Goal: Task Accomplishment & Management: Manage account settings

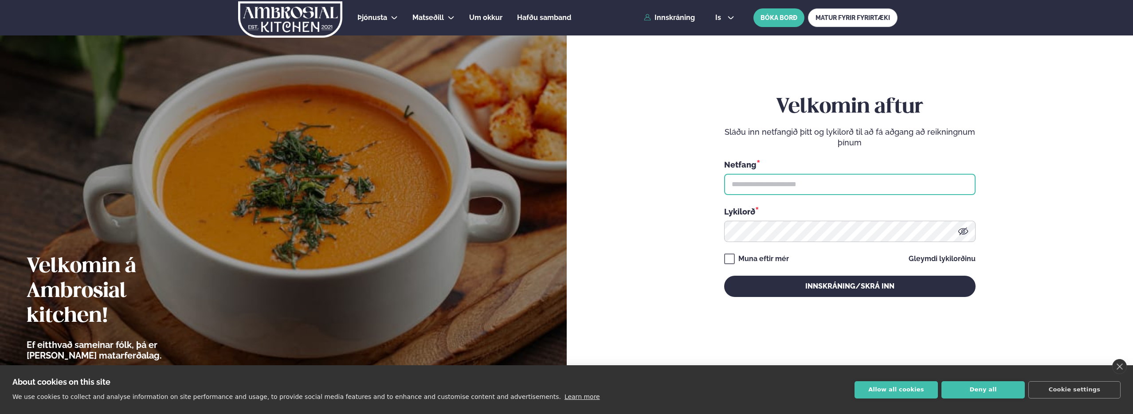
click at [848, 183] on input "text" at bounding box center [849, 184] width 251 height 21
type input "**********"
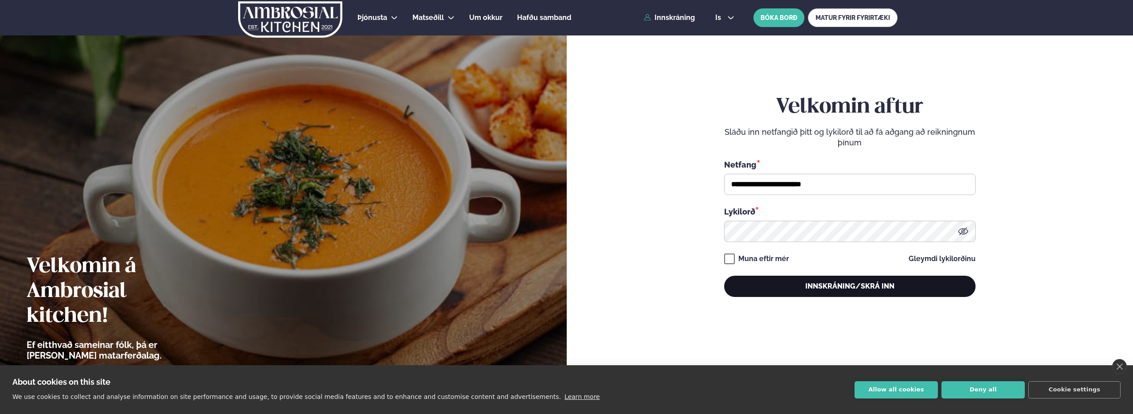
click at [841, 284] on button "Innskráning/Skrá inn" at bounding box center [849, 286] width 251 height 21
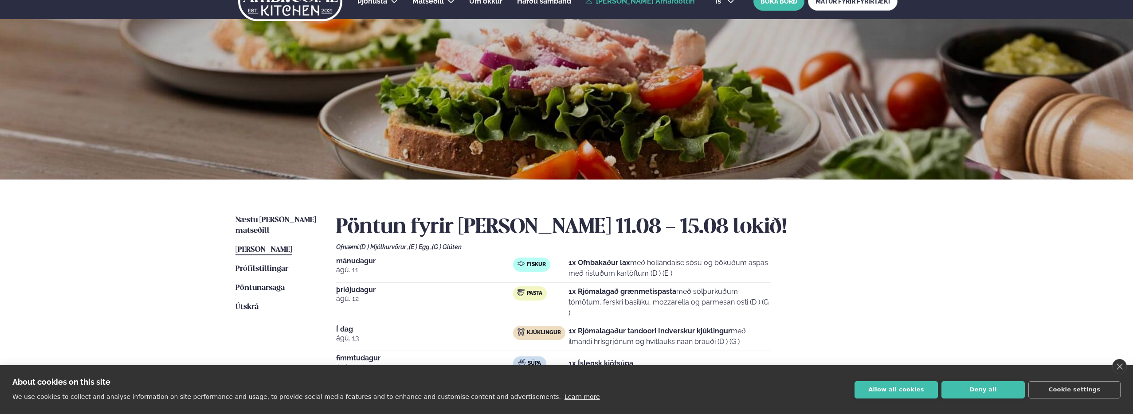
scroll to position [28, 0]
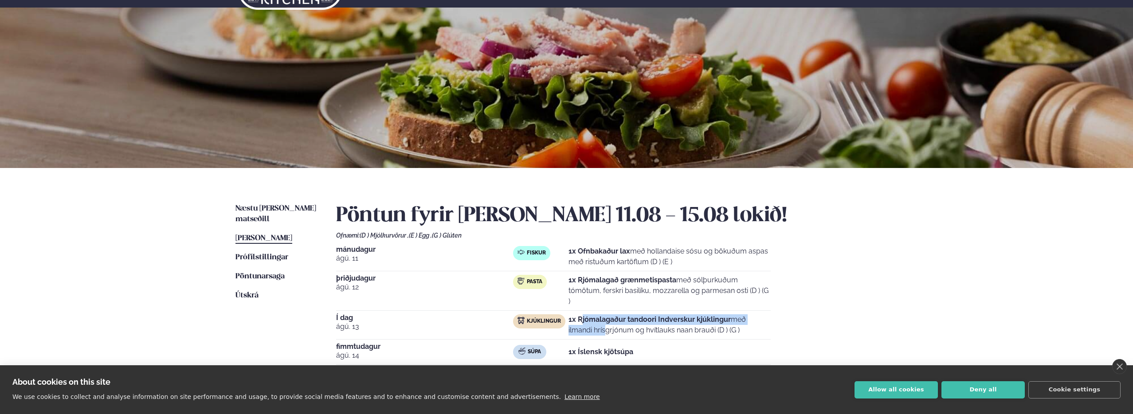
drag, startPoint x: 585, startPoint y: 320, endPoint x: 877, endPoint y: 324, distance: 291.8
click at [877, 324] on div "[DATE] Fiskur 1x Ofnbakaður lax með hollandaise sósu og bökuðum aspas með ristu…" at bounding box center [616, 319] width 561 height 147
click at [847, 306] on div "[DATE] Fiskur 1x Ofnbakaður lax með hollandaise sósu og bökuðum aspas með ristu…" at bounding box center [616, 319] width 561 height 147
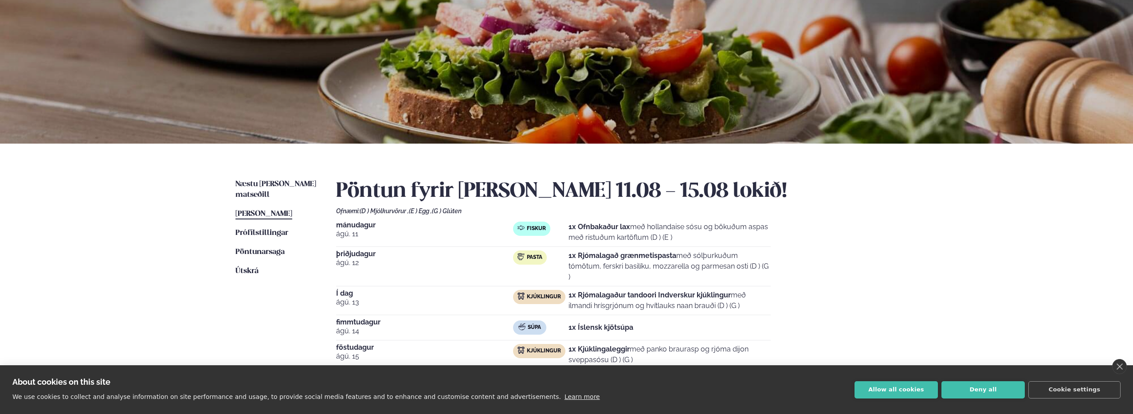
scroll to position [104, 0]
